Goal: Task Accomplishment & Management: Use online tool/utility

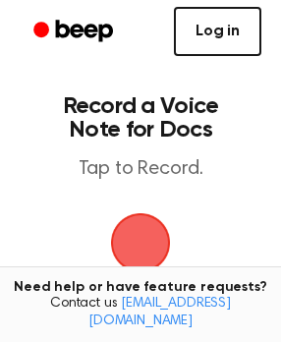
click at [235, 17] on link "Log in" at bounding box center [217, 31] width 87 height 49
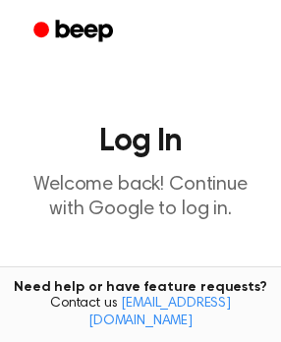
click at [134, 277] on button "Continue with Google" at bounding box center [140, 309] width 249 height 65
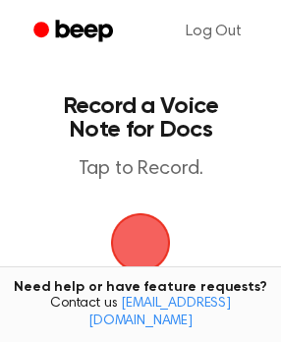
click at [140, 213] on span "button" at bounding box center [141, 243] width 60 height 60
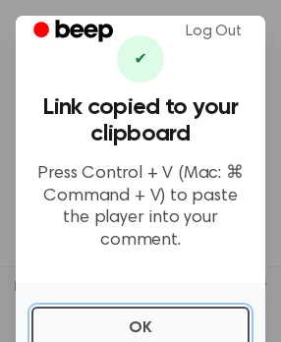
click at [189, 306] on button "OK" at bounding box center [140, 327] width 218 height 43
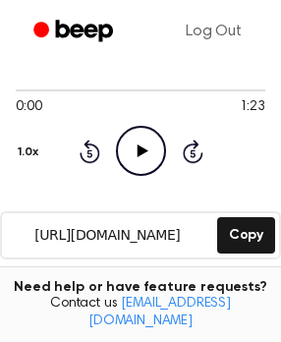
scroll to position [267, 0]
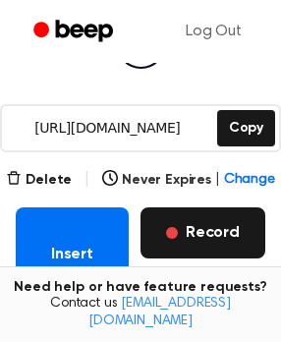
click at [224, 207] on button "Record" at bounding box center [202, 232] width 125 height 51
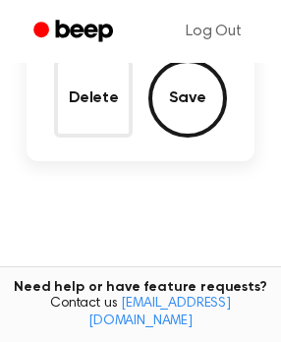
scroll to position [119, 0]
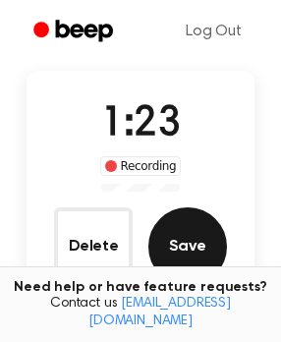
click at [162, 207] on button "Save" at bounding box center [187, 246] width 79 height 79
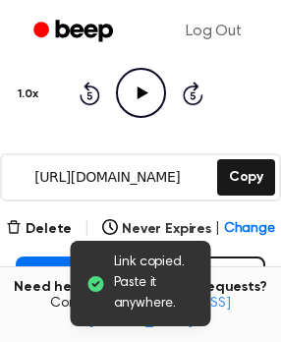
scroll to position [267, 0]
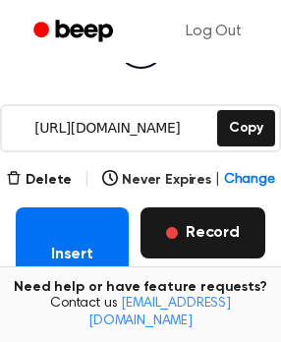
click at [195, 207] on button "Record" at bounding box center [202, 232] width 125 height 51
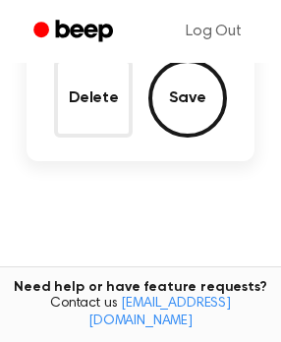
scroll to position [119, 0]
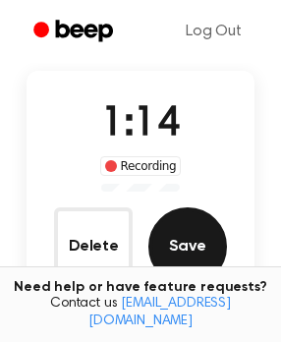
click at [183, 207] on button "Save" at bounding box center [187, 246] width 79 height 79
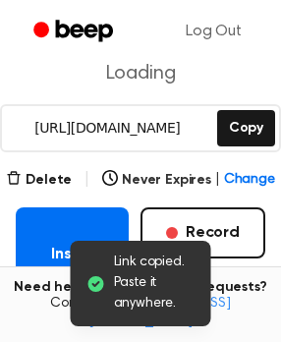
scroll to position [267, 0]
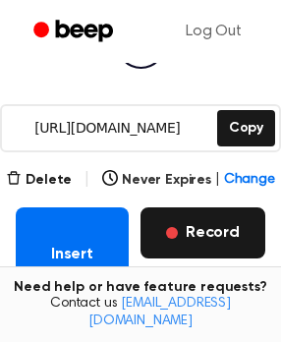
click at [195, 207] on button "Record" at bounding box center [202, 232] width 125 height 51
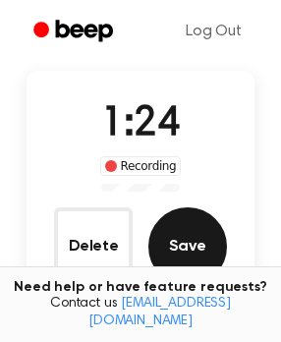
click at [150, 207] on button "Save" at bounding box center [187, 246] width 79 height 79
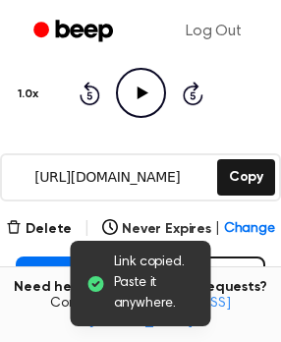
scroll to position [267, 0]
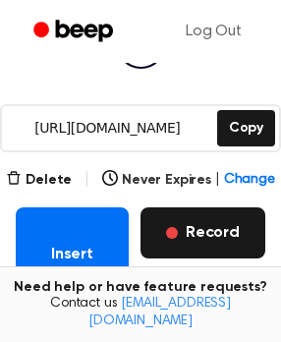
click at [218, 207] on button "Record" at bounding box center [202, 232] width 125 height 51
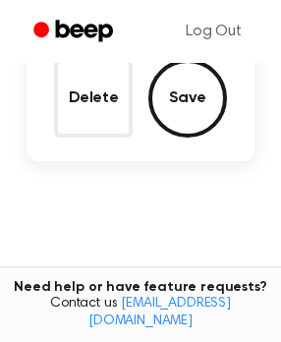
scroll to position [119, 0]
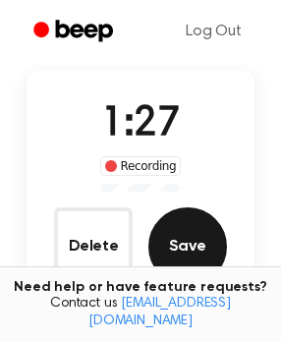
click at [181, 207] on button "Save" at bounding box center [187, 246] width 79 height 79
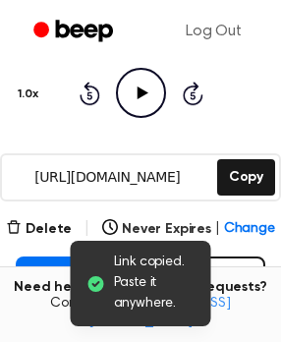
scroll to position [267, 0]
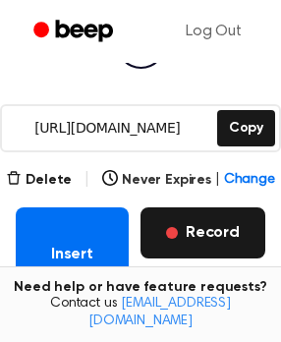
click at [219, 207] on button "Record" at bounding box center [202, 232] width 125 height 51
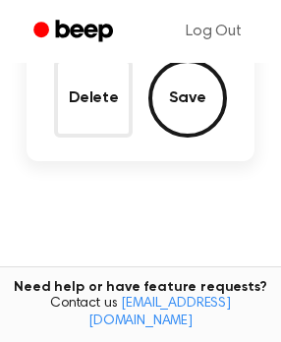
scroll to position [119, 0]
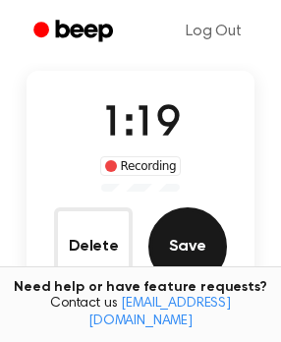
click at [189, 207] on button "Save" at bounding box center [187, 246] width 79 height 79
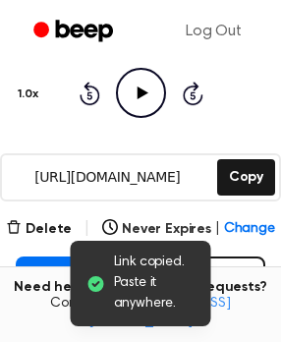
scroll to position [267, 0]
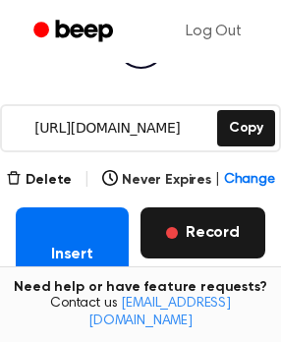
drag, startPoint x: 194, startPoint y: 105, endPoint x: 185, endPoint y: 98, distance: 12.0
click at [194, 207] on button "Record" at bounding box center [202, 232] width 125 height 51
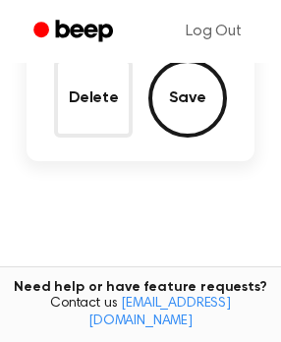
scroll to position [119, 0]
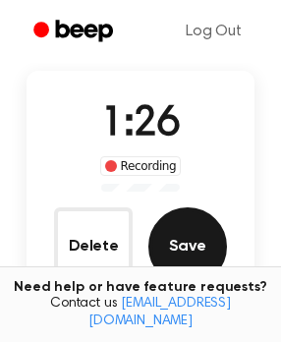
click at [185, 207] on button "Save" at bounding box center [187, 246] width 79 height 79
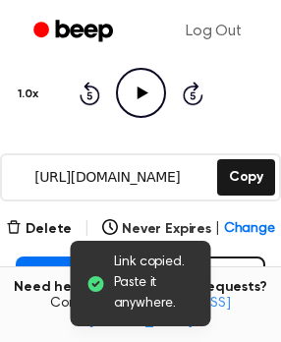
scroll to position [267, 0]
